Goal: Task Accomplishment & Management: Use online tool/utility

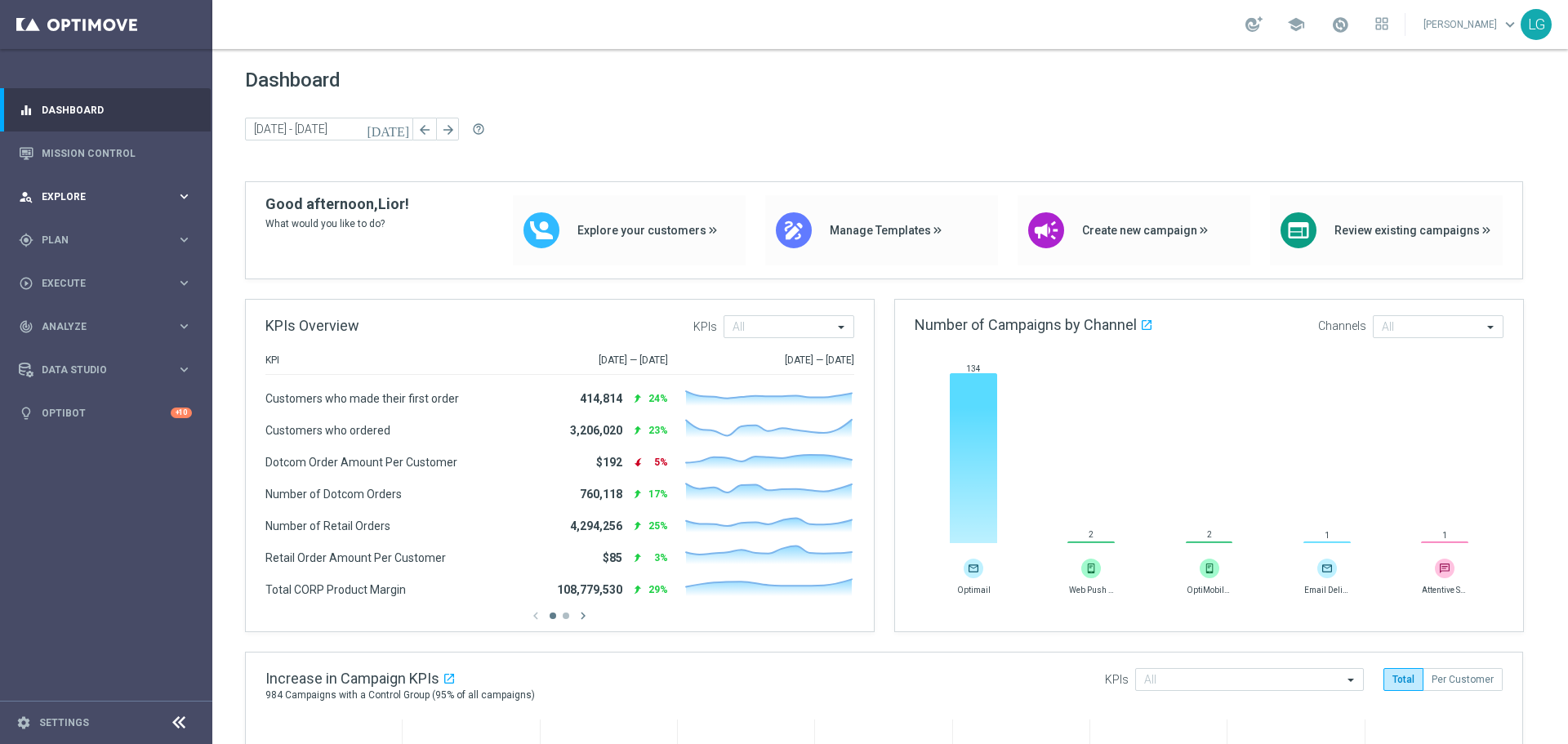
click at [92, 181] on div "person_search Explore keyboard_arrow_right" at bounding box center [105, 196] width 210 height 44
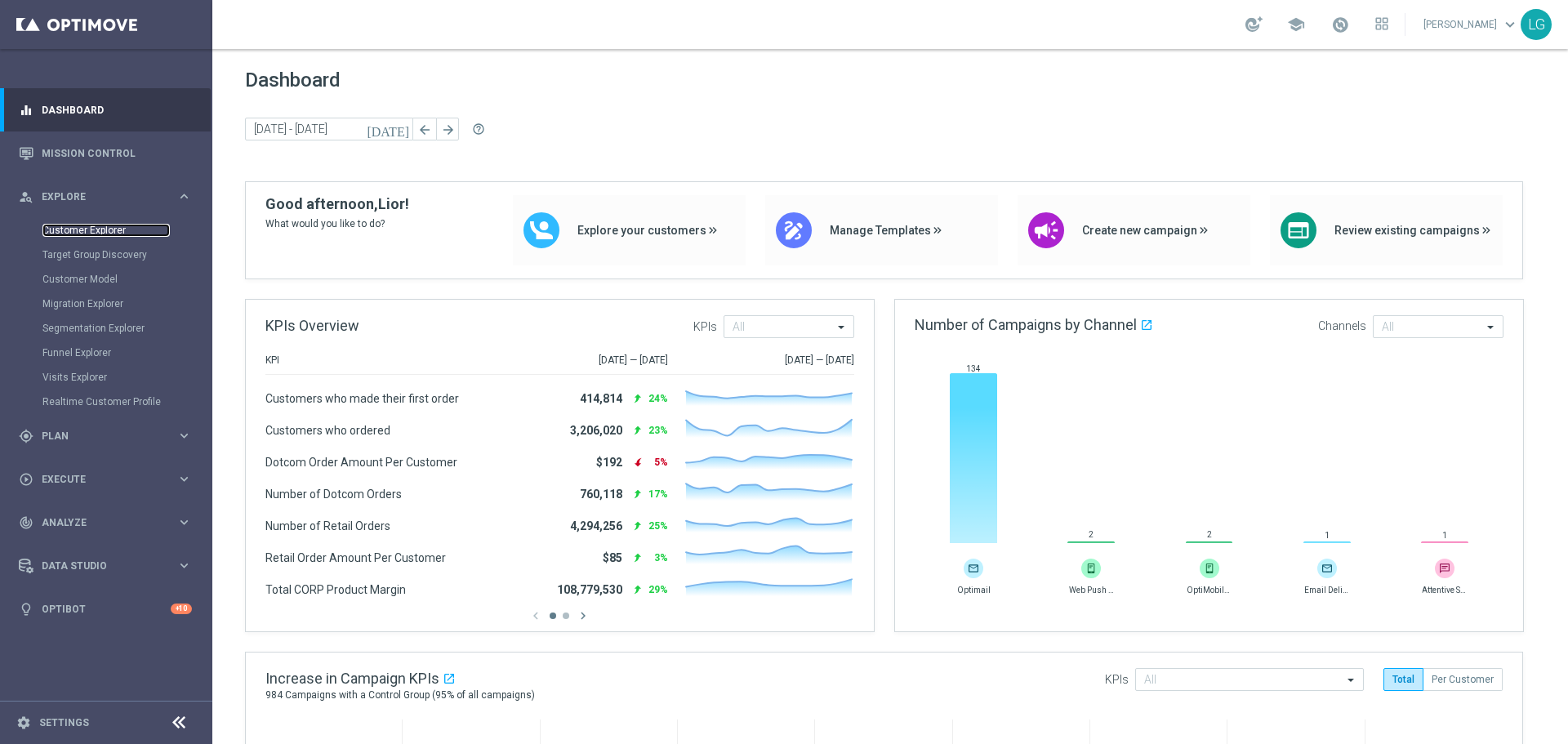
click at [117, 232] on link "Customer Explorer" at bounding box center [106, 230] width 127 height 13
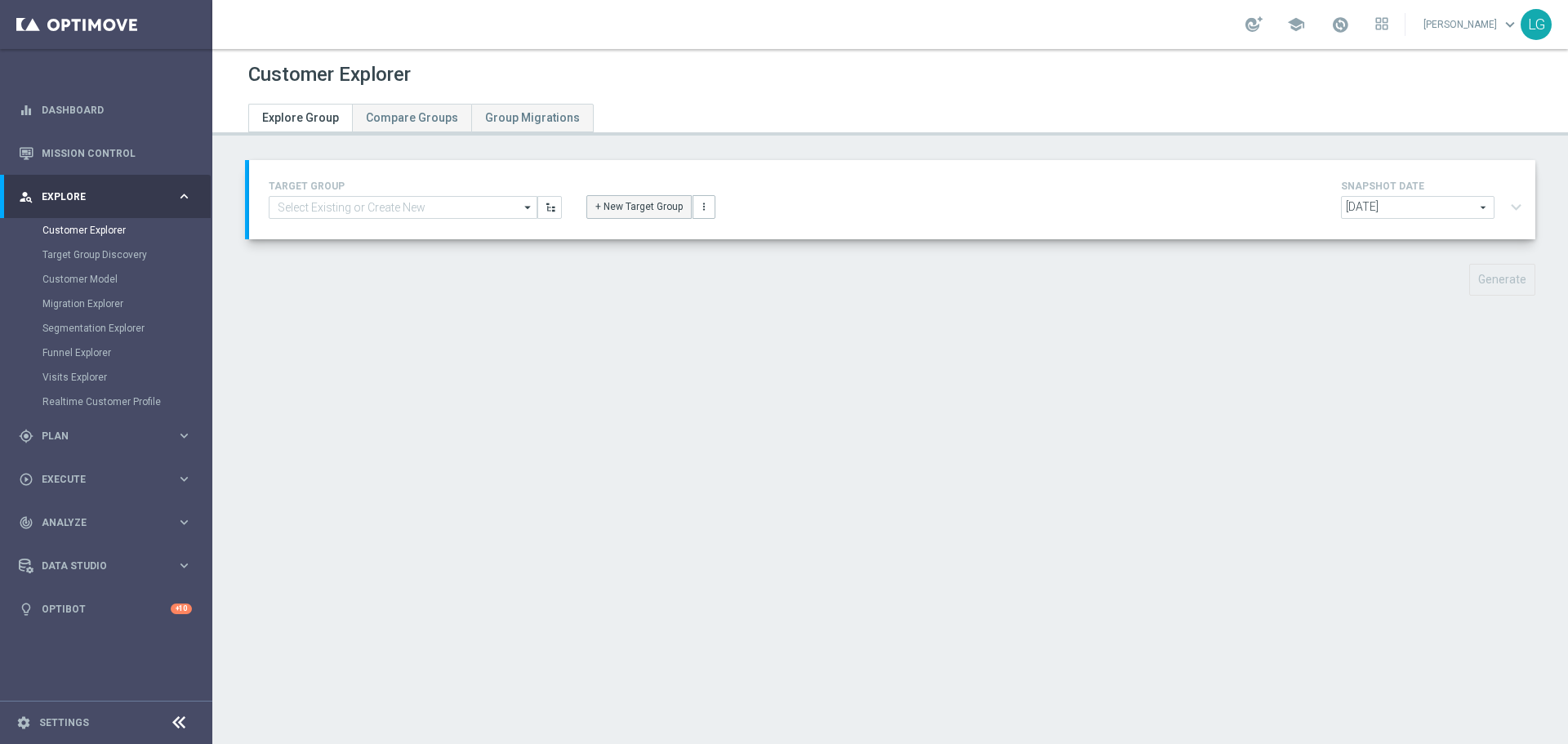
click at [619, 204] on button "+ New Target Group" at bounding box center [639, 207] width 105 height 23
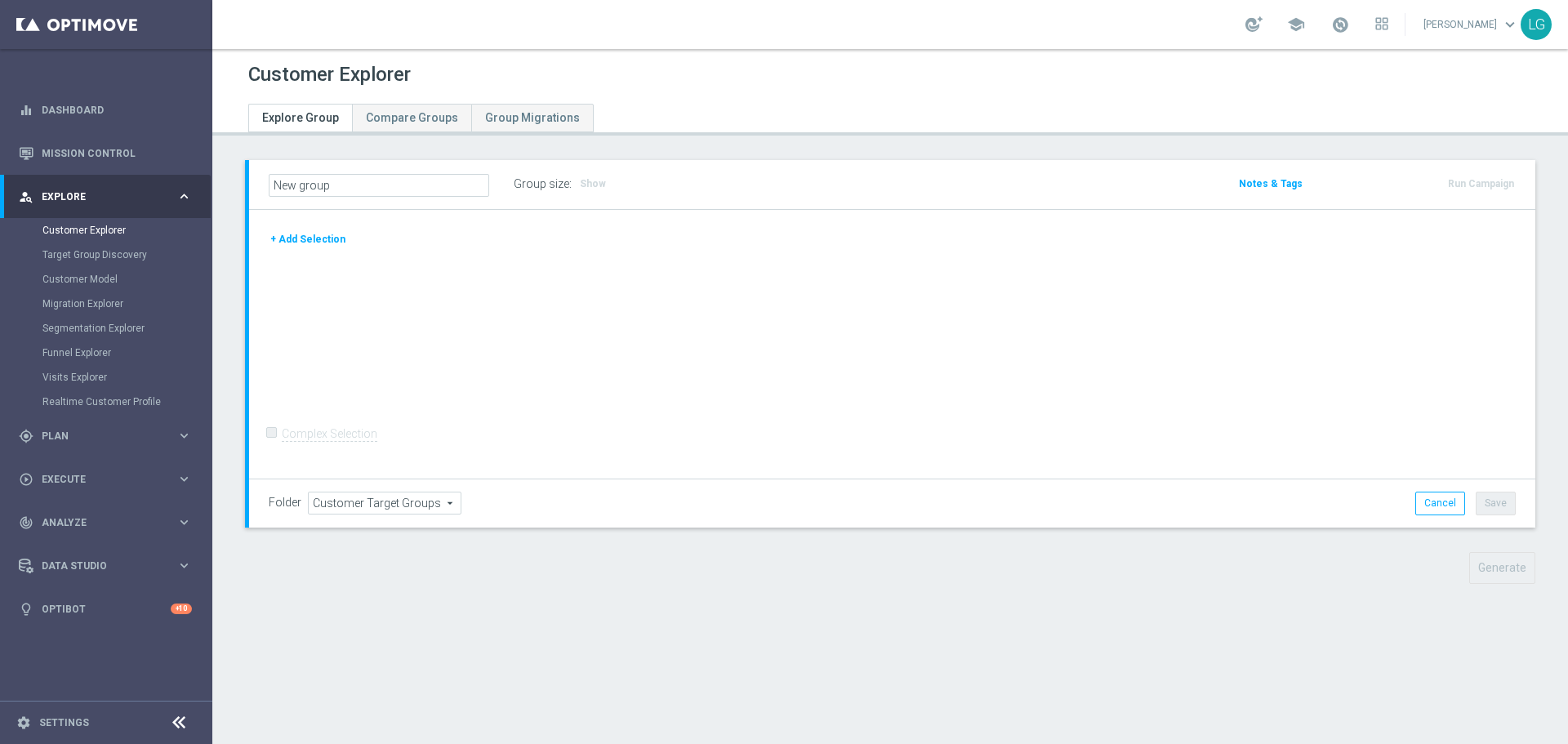
click at [290, 243] on button "+ Add Selection" at bounding box center [308, 239] width 78 height 18
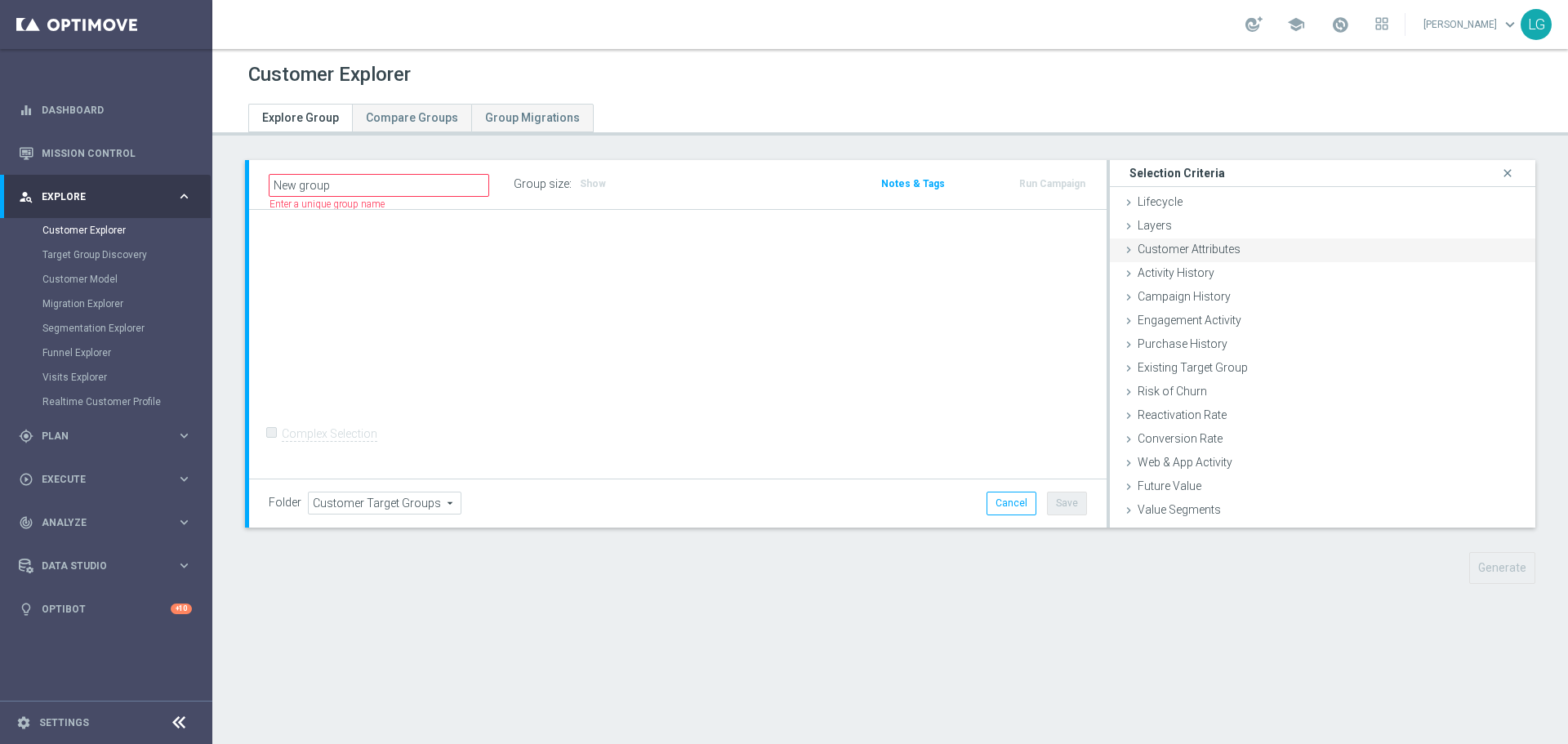
click at [1194, 252] on span "Customer Attributes" at bounding box center [1188, 249] width 103 height 13
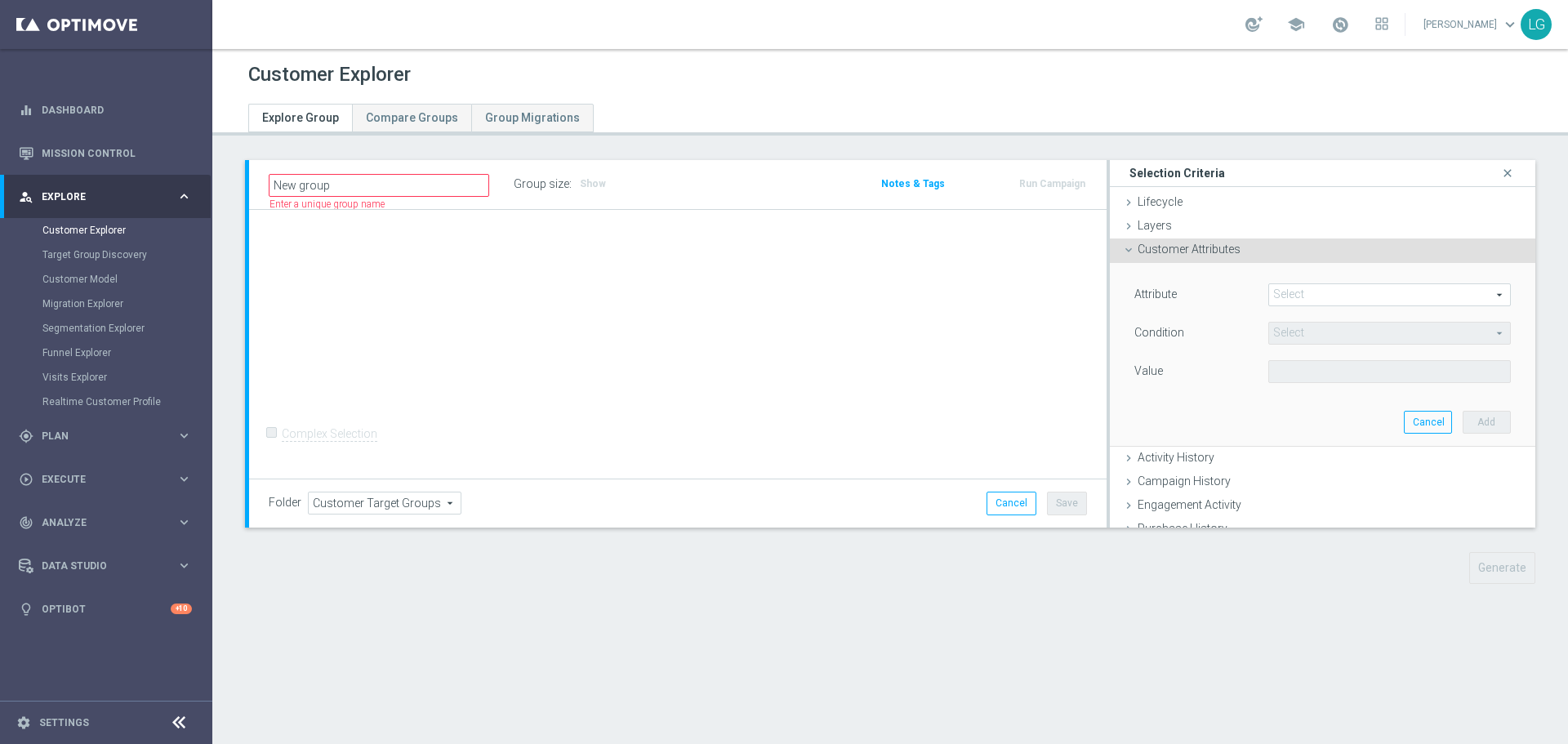
click at [1332, 295] on span at bounding box center [1390, 295] width 241 height 21
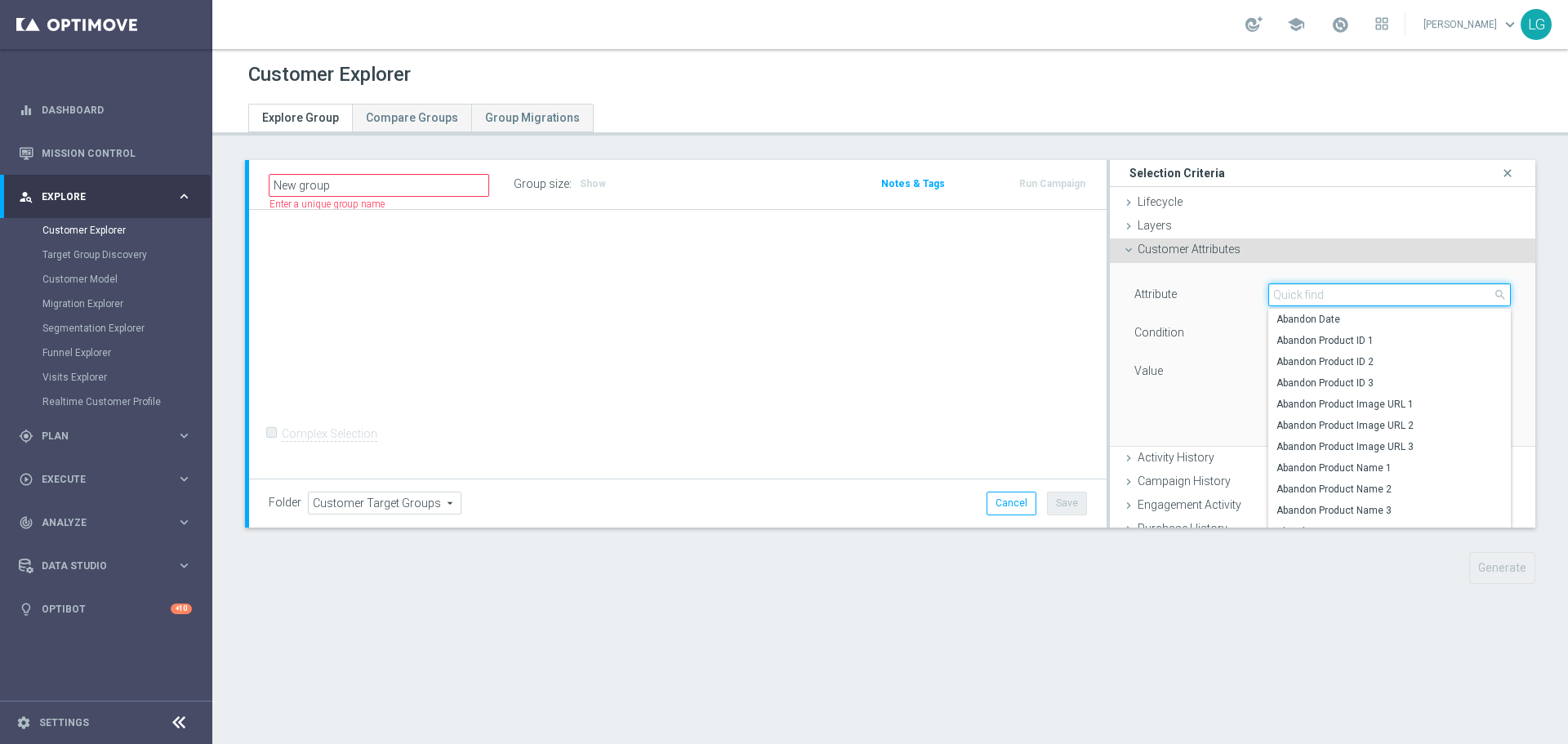
click at [1314, 295] on input "search" at bounding box center [1390, 295] width 242 height 23
type input "sms"
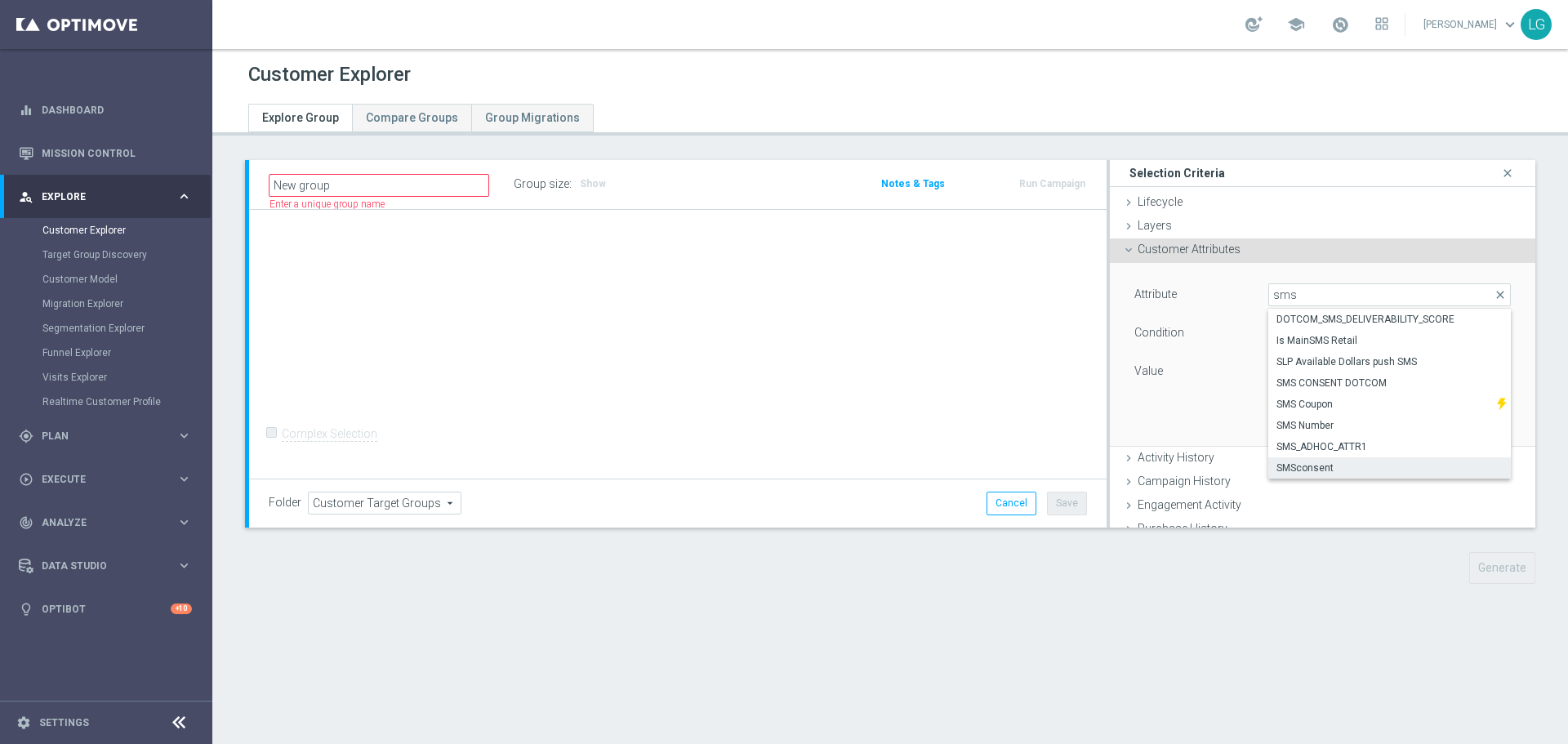
click at [1349, 466] on span "SMSconsent" at bounding box center [1390, 468] width 226 height 13
type input "SMSconsent"
type input "Equals"
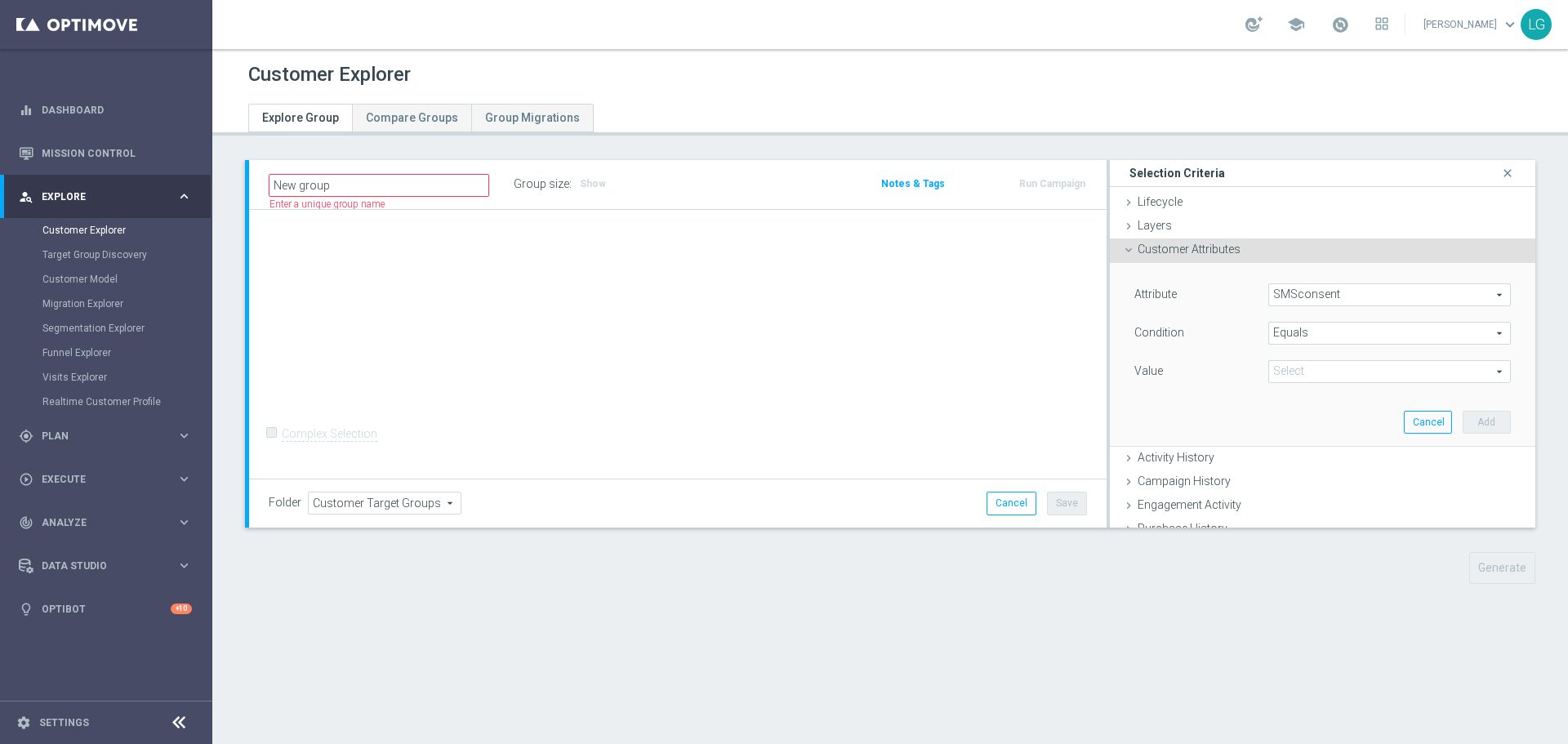
click at [1334, 383] on div "Value Select arrow_drop_down search" at bounding box center [1323, 372] width 401 height 26
click at [1335, 379] on span at bounding box center [1390, 372] width 241 height 21
drag, startPoint x: 1176, startPoint y: 373, endPoint x: 794, endPoint y: 405, distance: 383.3
click at [1176, 372] on div "Value" at bounding box center [1189, 372] width 134 height 26
click at [1490, 31] on link "[PERSON_NAME] keyboard_arrow_down" at bounding box center [1471, 24] width 99 height 24
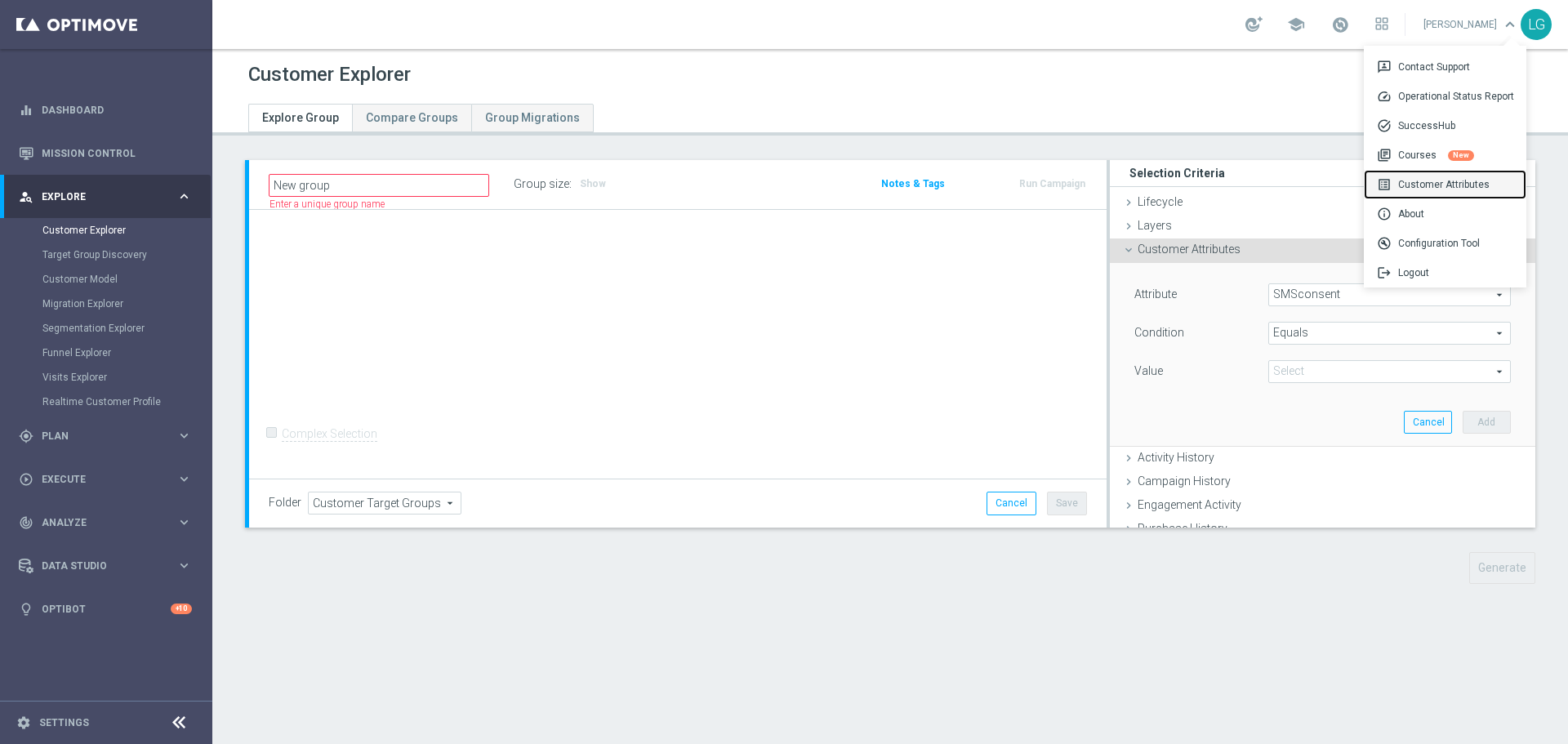
click at [1463, 174] on div "list_alt Customer Attributes" at bounding box center [1445, 184] width 162 height 29
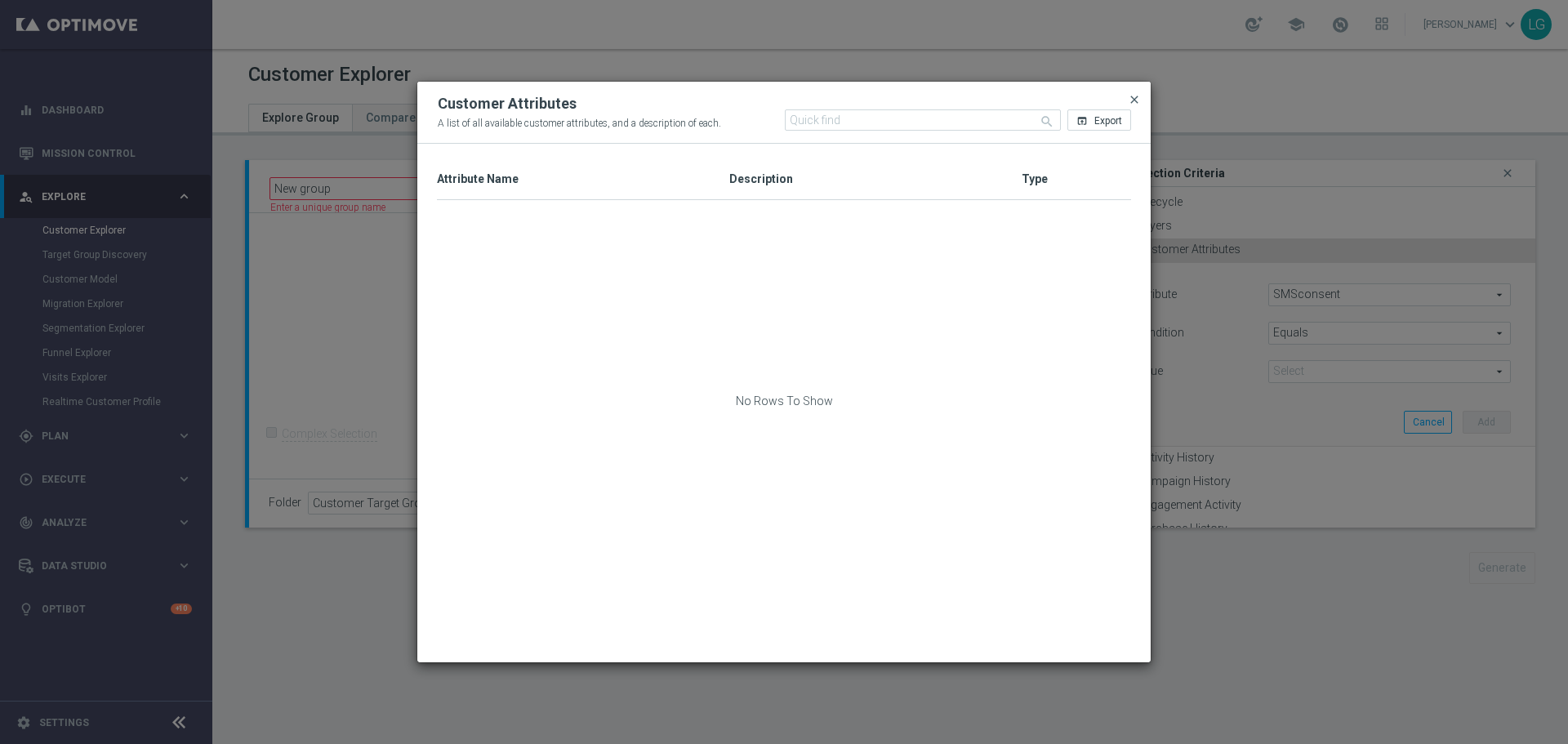
click at [1136, 94] on span "close" at bounding box center [1134, 99] width 13 height 13
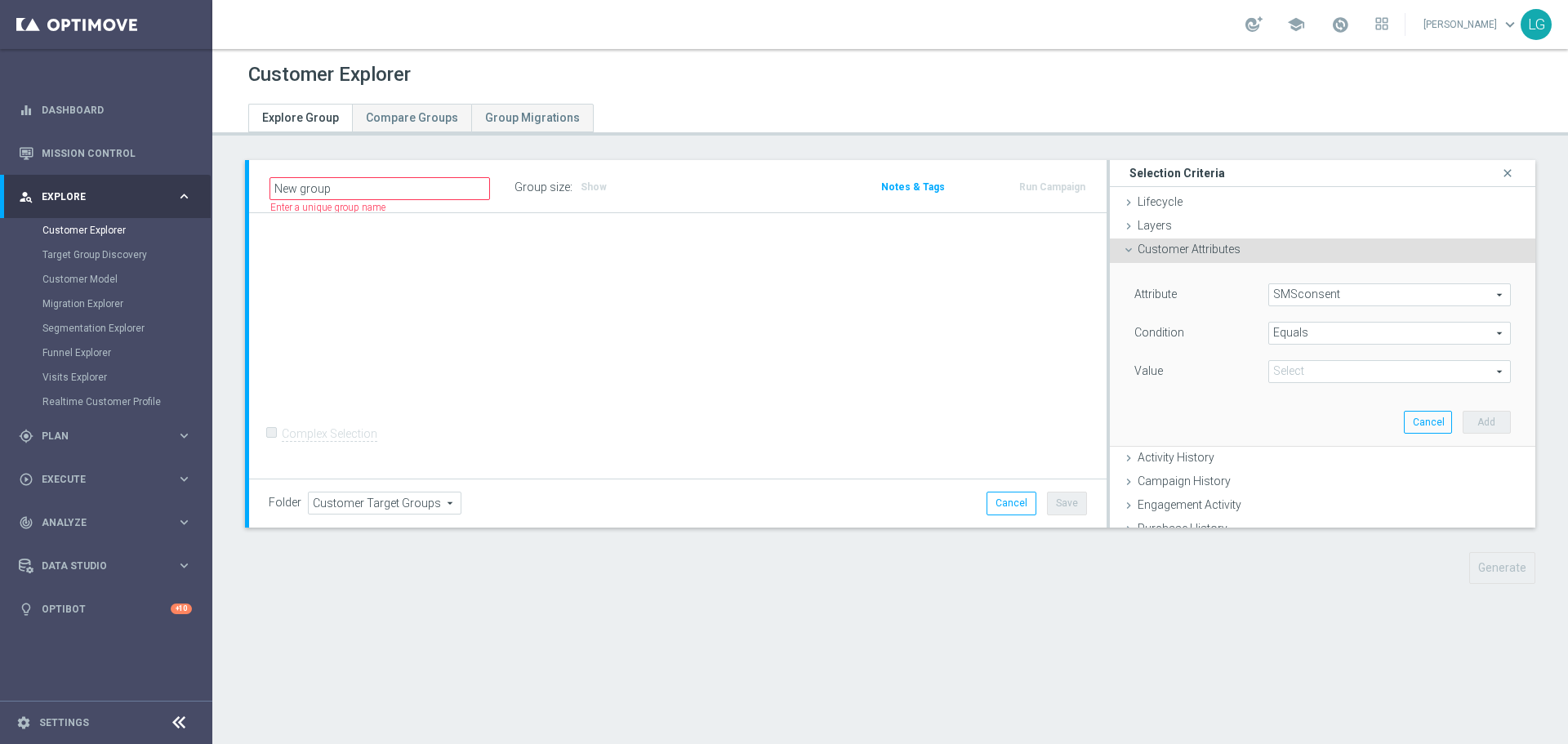
click at [1483, 24] on link "[PERSON_NAME] keyboard_arrow_down" at bounding box center [1471, 24] width 99 height 24
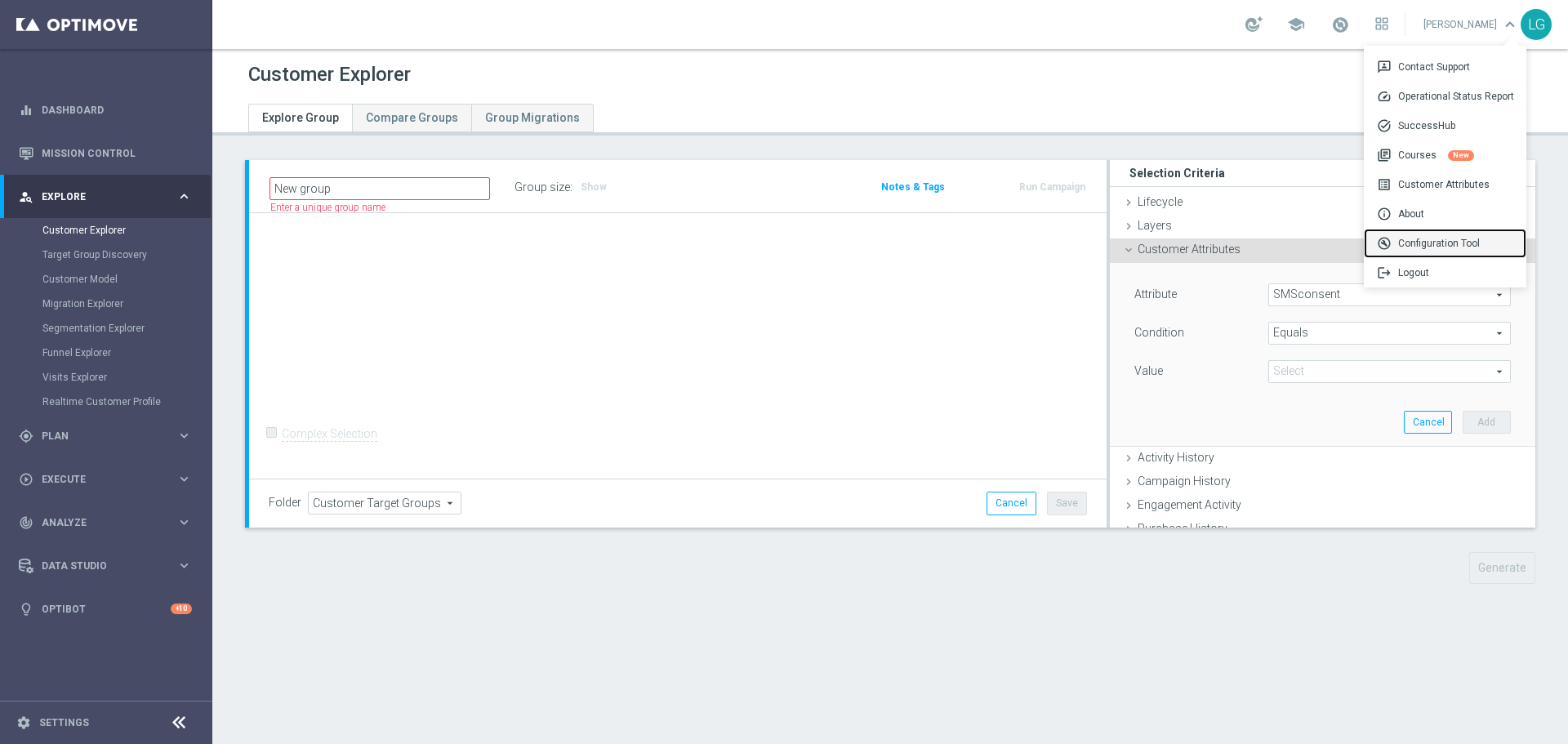
click at [1467, 241] on div "build_circle Configuration Tool" at bounding box center [1445, 243] width 162 height 29
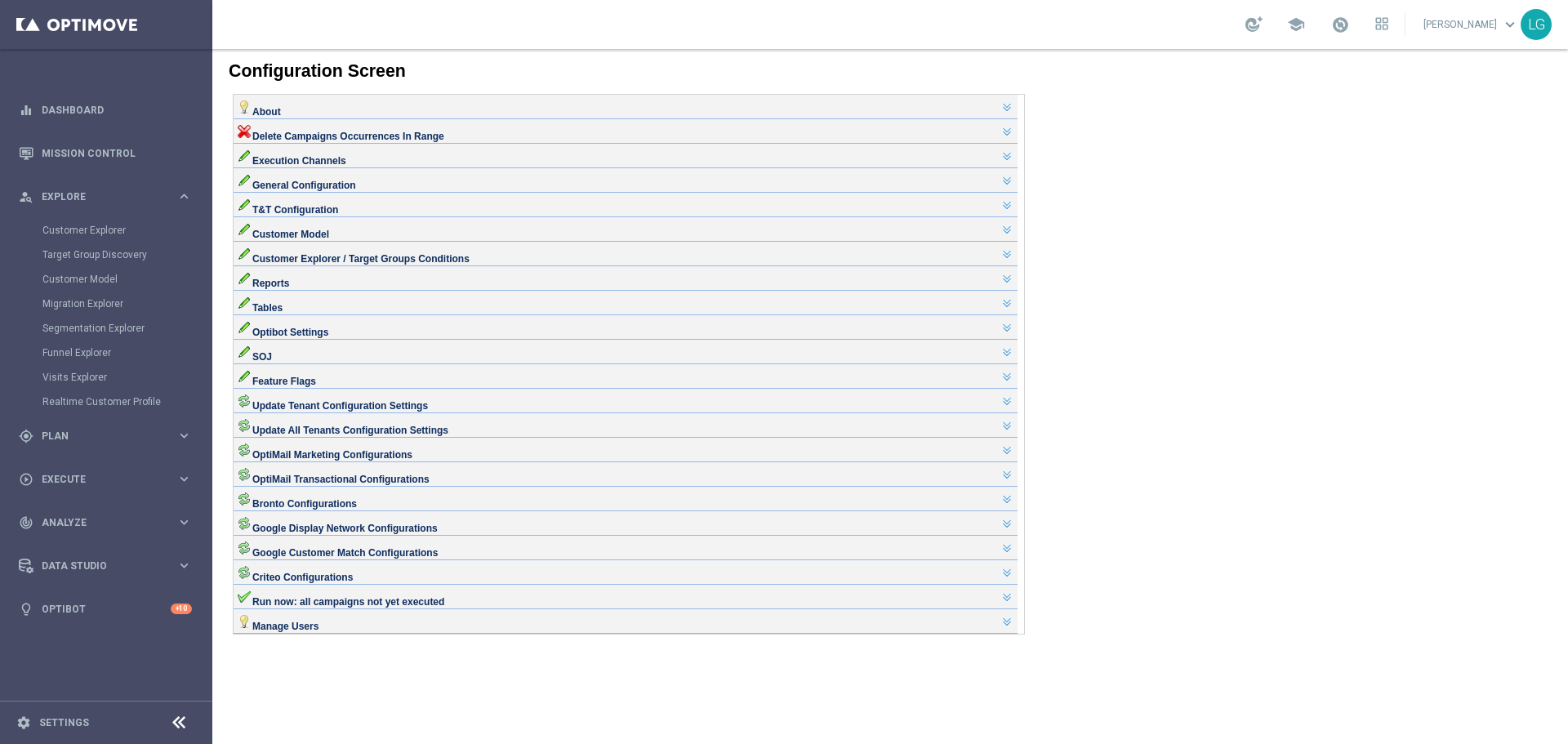
scroll to position [82, 0]
click at [307, 302] on div "Tables" at bounding box center [626, 301] width 776 height 13
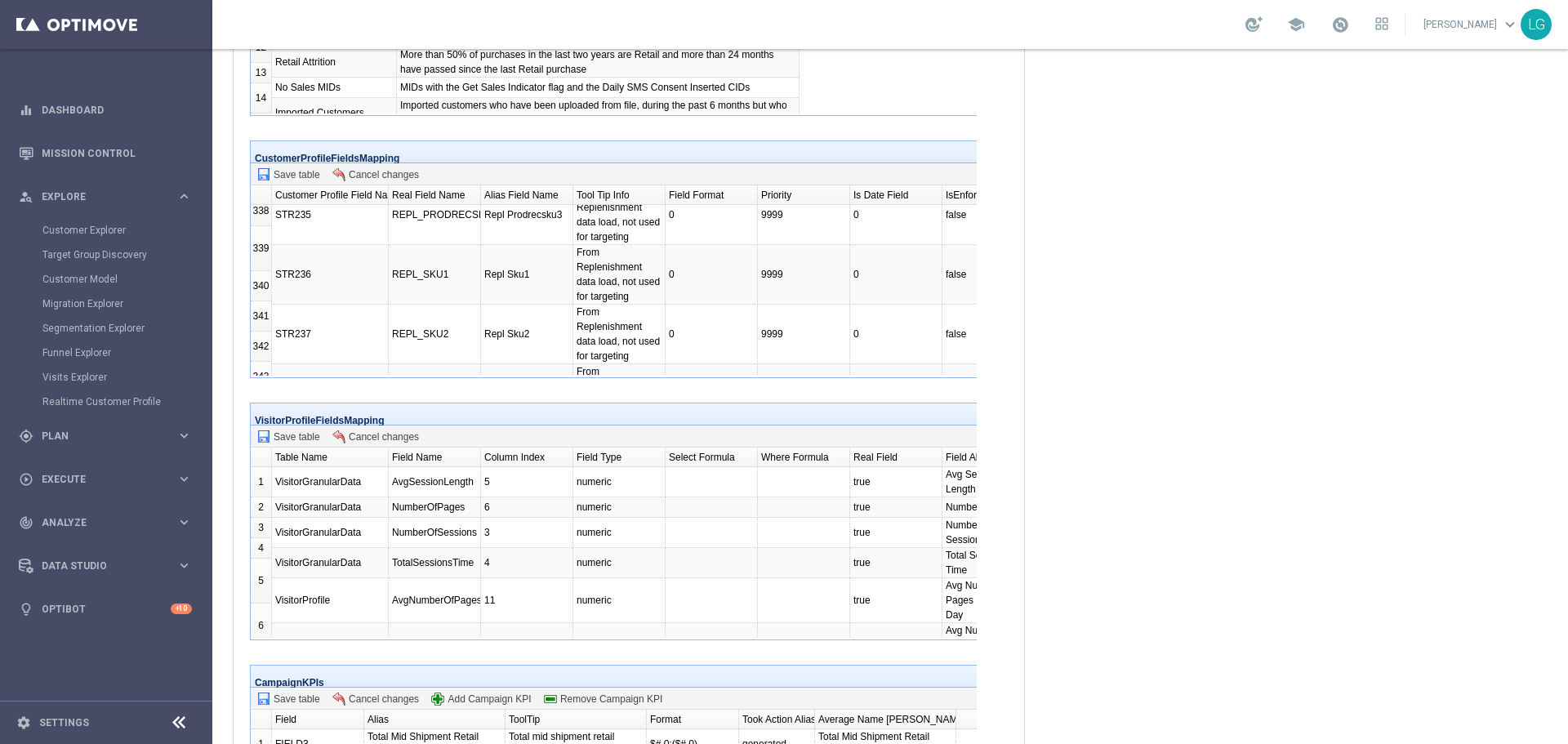
scroll to position [18912, 0]
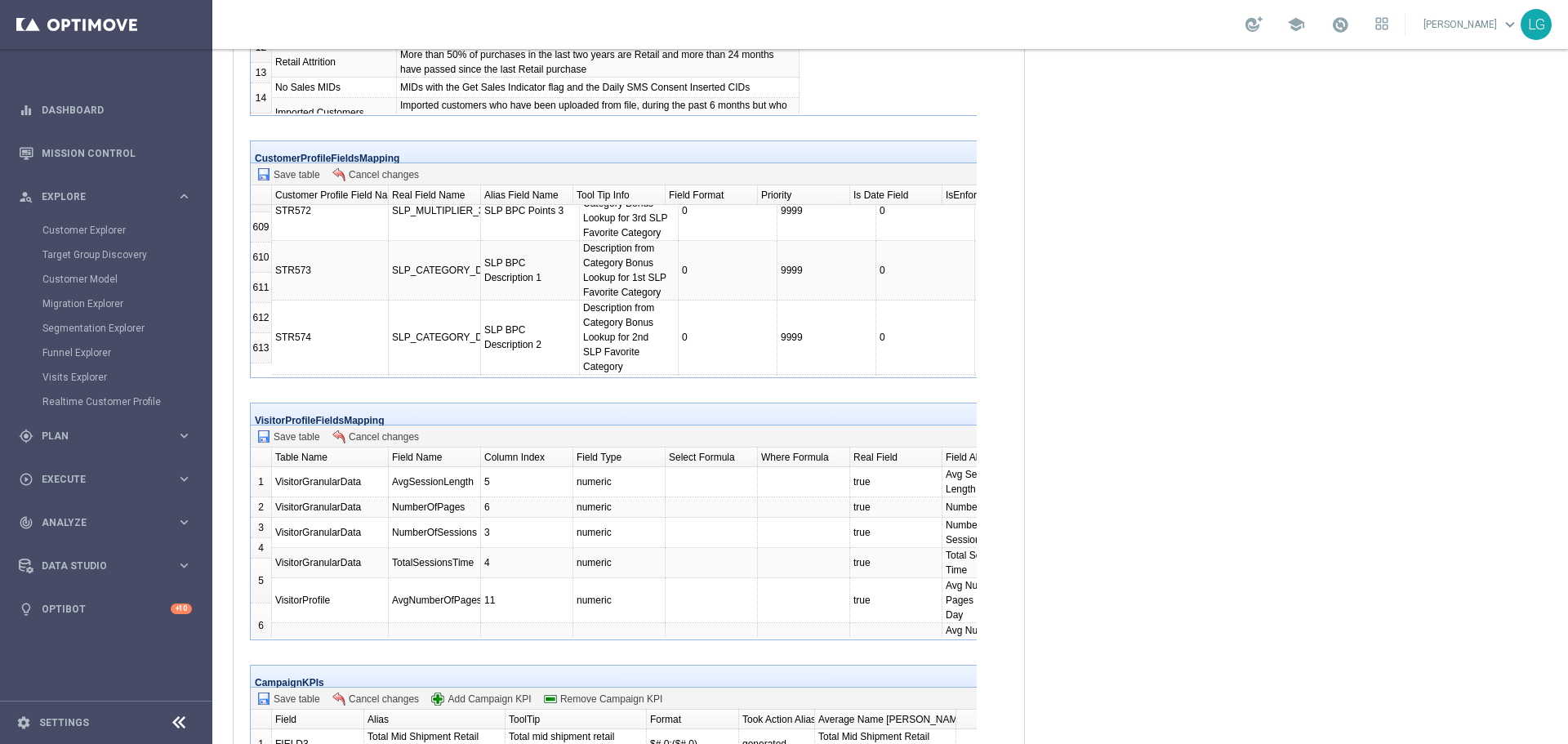
scroll to position [0, 0]
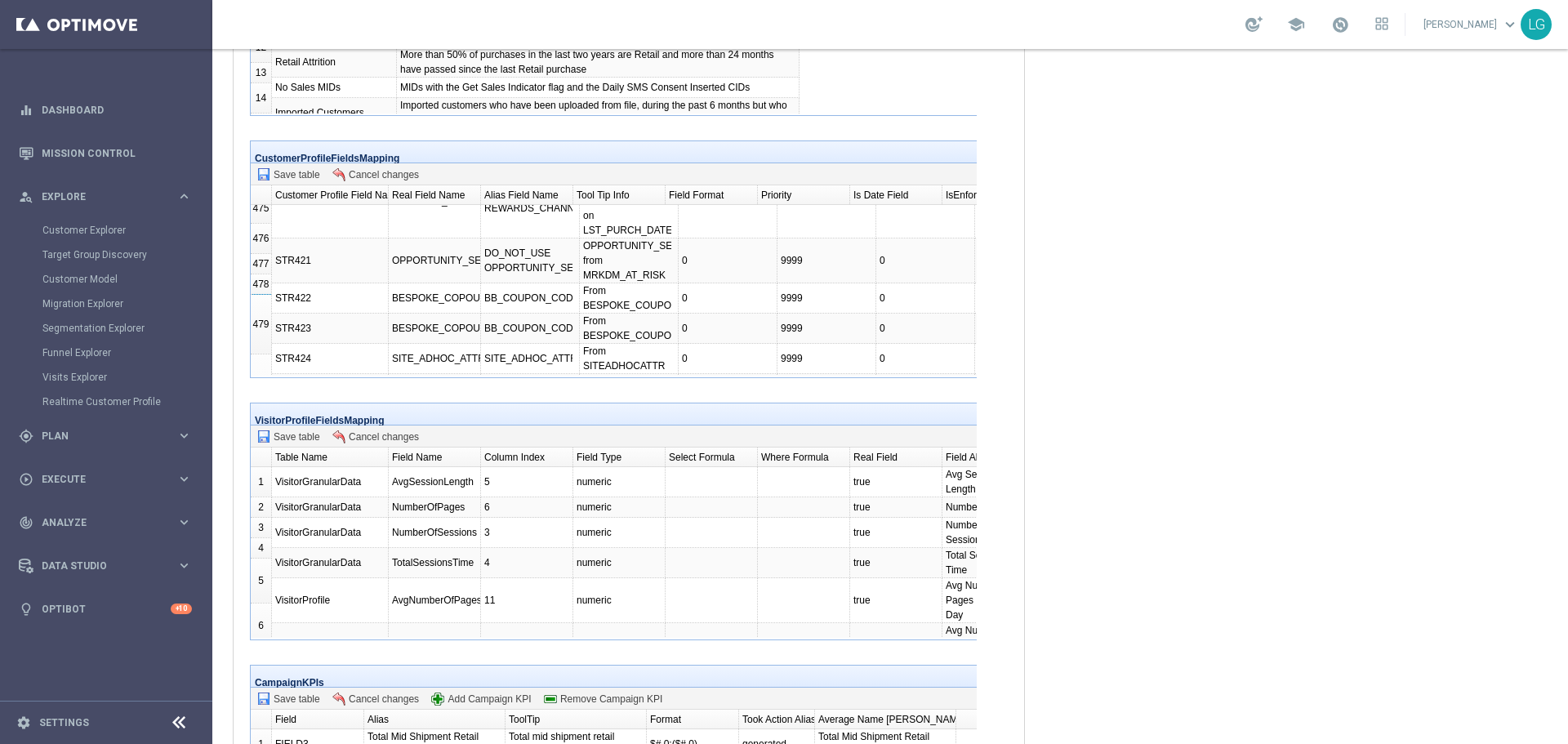
drag, startPoint x: 457, startPoint y: 397, endPoint x: 1150, endPoint y: 356, distance: 694.2
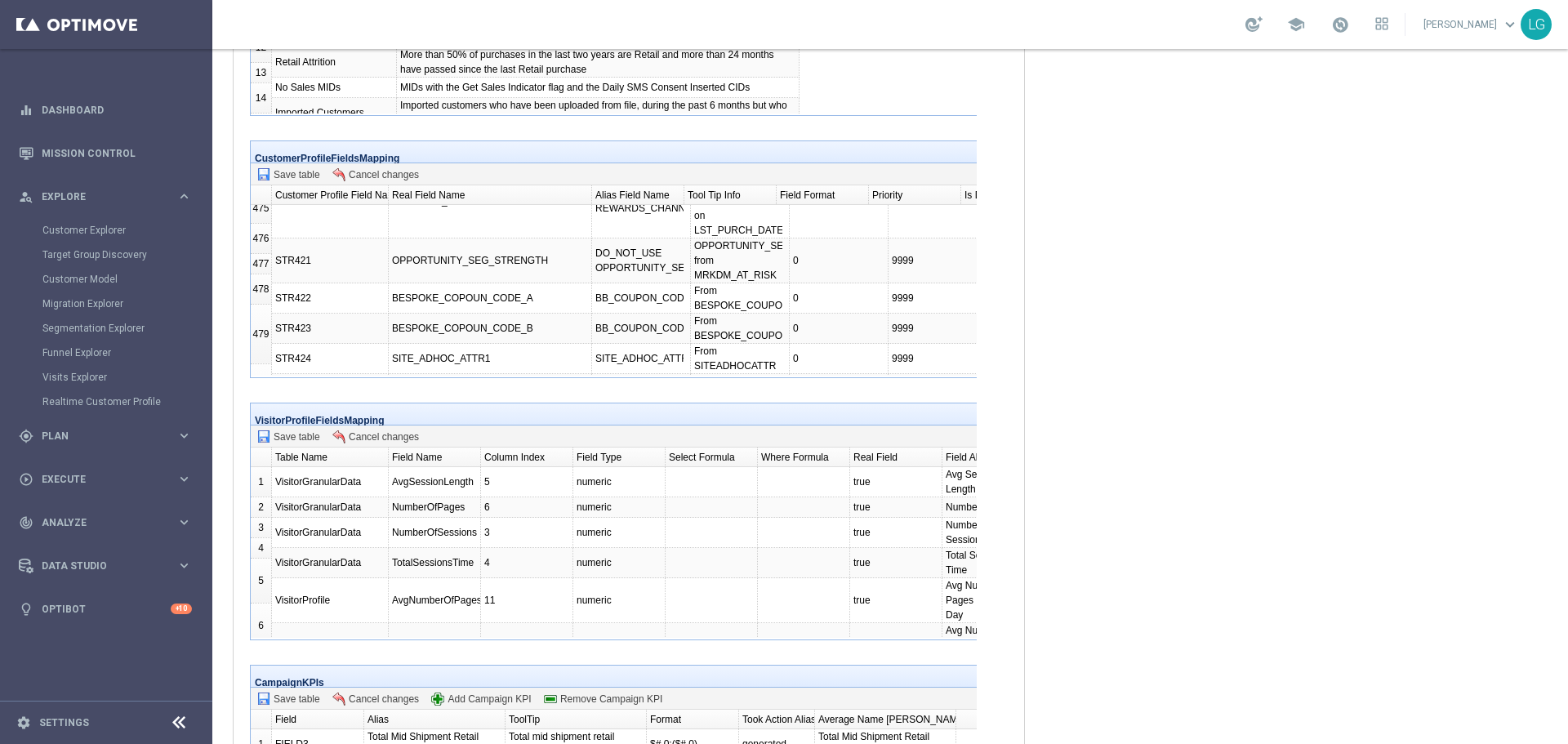
drag, startPoint x: 413, startPoint y: 395, endPoint x: 274, endPoint y: 488, distance: 167.2
